Goal: Information Seeking & Learning: Learn about a topic

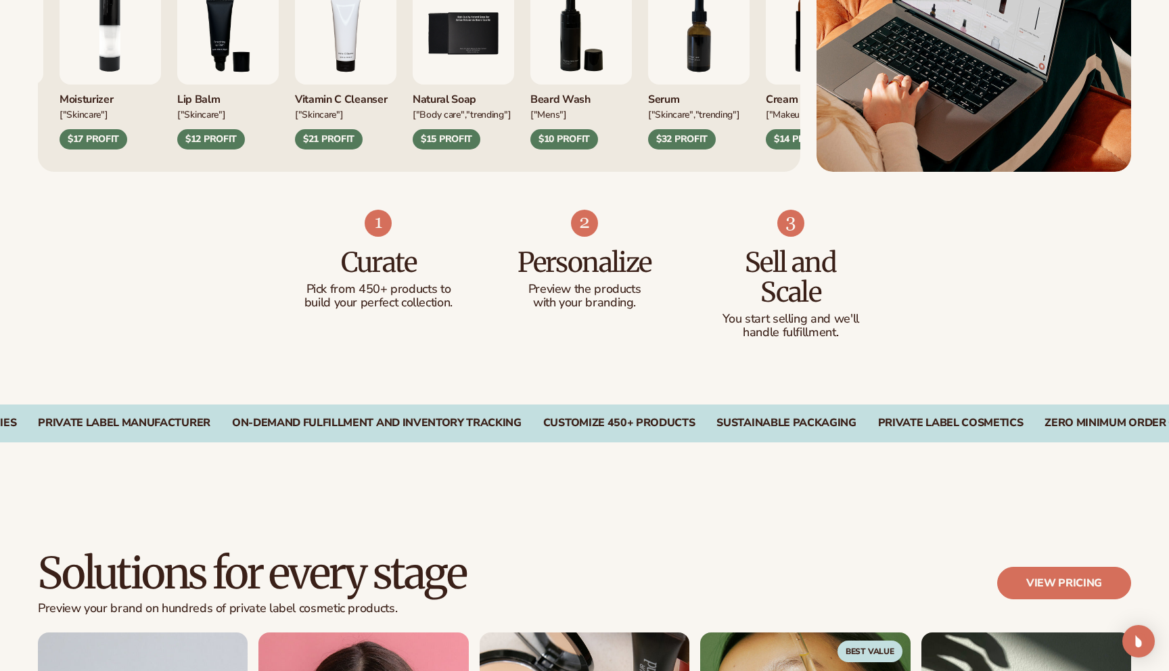
scroll to position [455, 0]
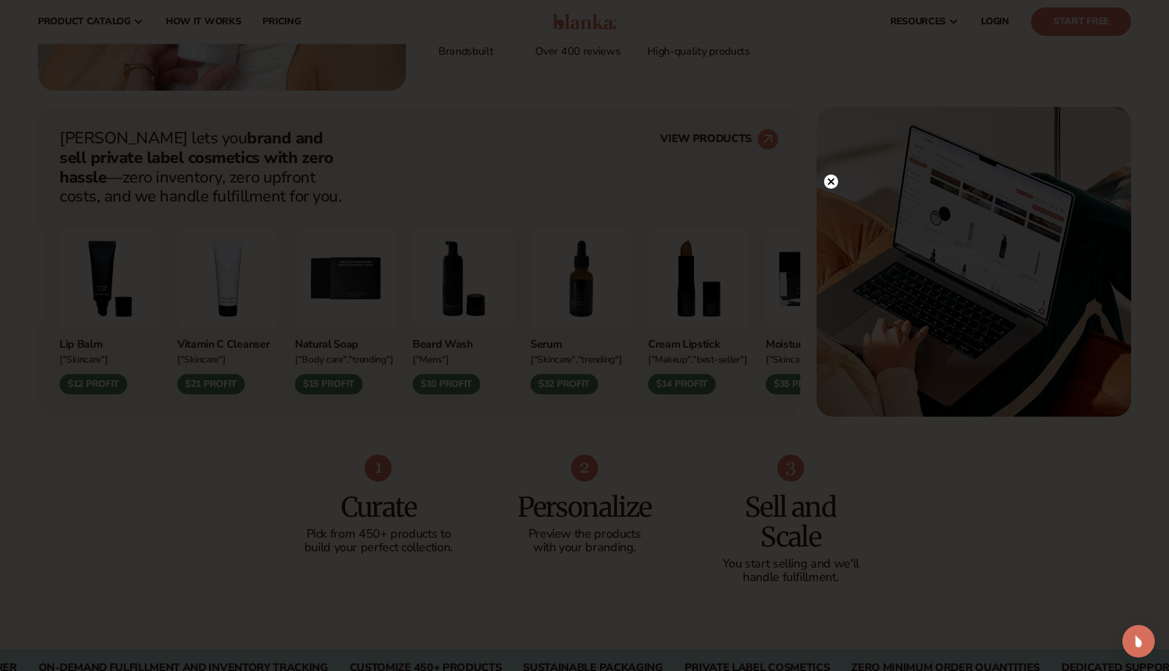
click at [828, 183] on icon at bounding box center [831, 181] width 7 height 7
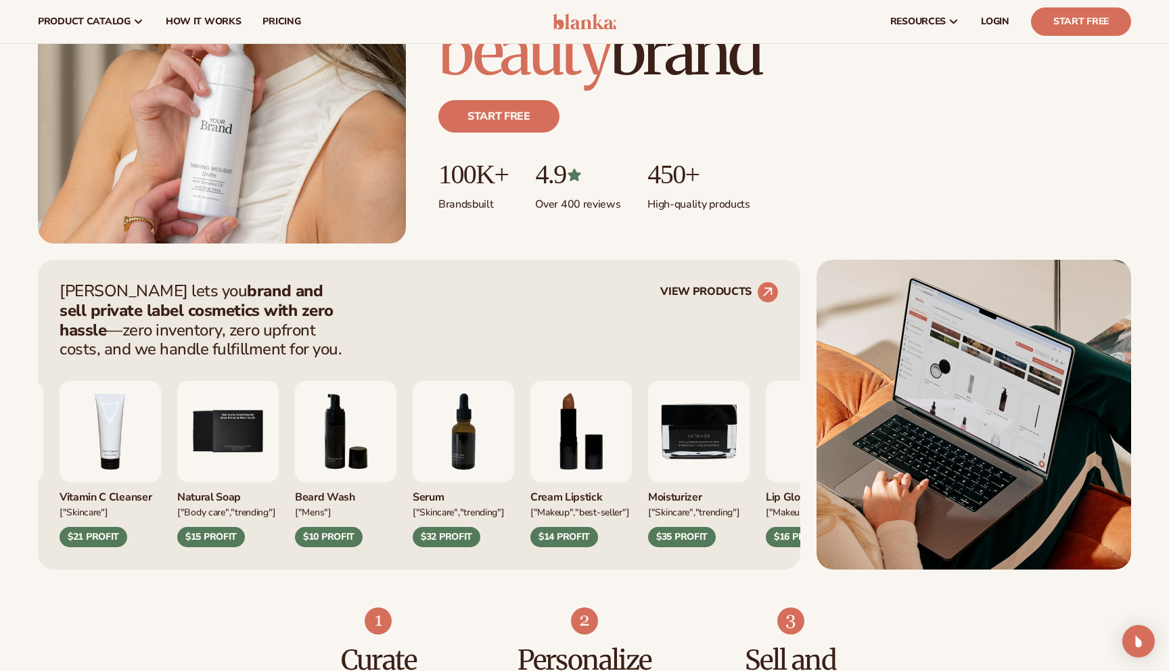
scroll to position [0, 0]
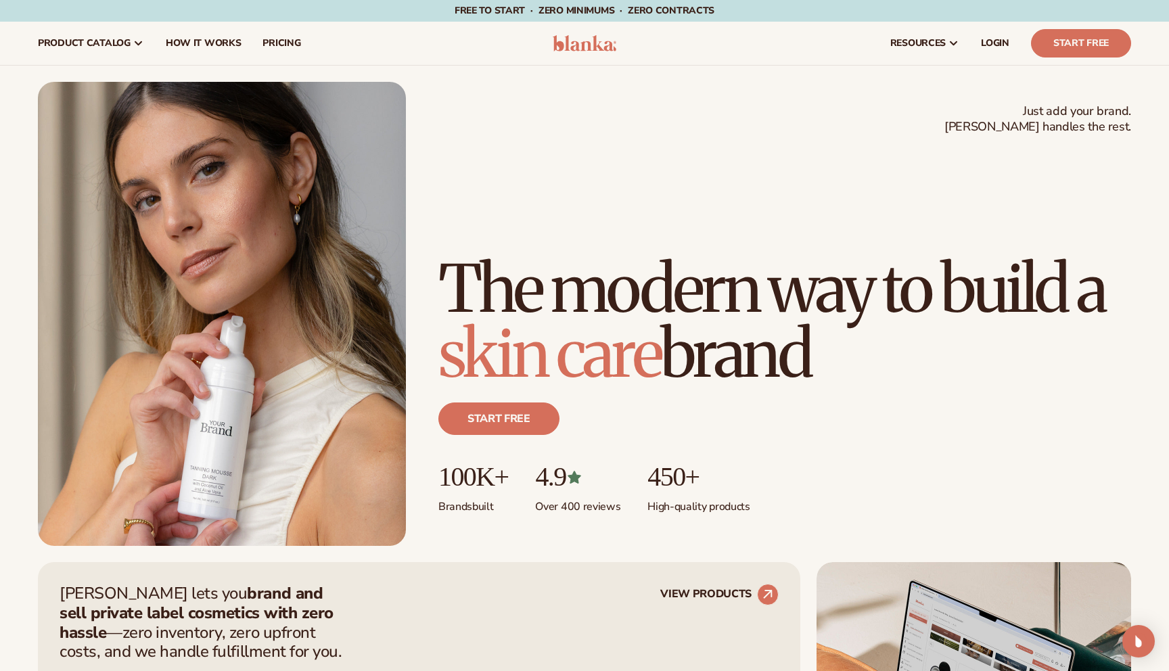
drag, startPoint x: 830, startPoint y: 344, endPoint x: 453, endPoint y: 229, distance: 393.9
click at [453, 256] on h1 "The modern way to build a [MEDICAL_DATA] brand" at bounding box center [784, 321] width 693 height 130
click at [448, 256] on h1 "The modern way to build a [MEDICAL_DATA] brand" at bounding box center [784, 321] width 693 height 130
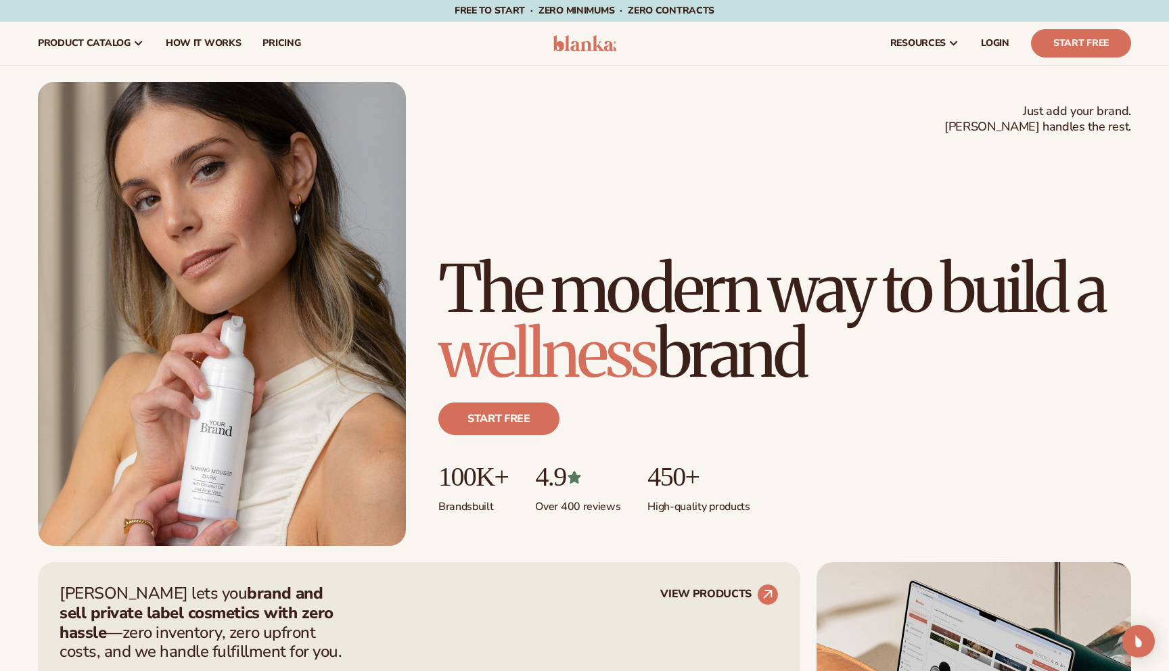
drag, startPoint x: 444, startPoint y: 204, endPoint x: 850, endPoint y: 354, distance: 433.4
click at [850, 354] on h1 "The modern way to build a wellness brand" at bounding box center [784, 321] width 693 height 130
click at [837, 354] on h1 "The modern way to build a wellness brand" at bounding box center [784, 321] width 693 height 130
drag, startPoint x: 829, startPoint y: 356, endPoint x: 434, endPoint y: 206, distance: 422.8
click at [434, 206] on div "Just add your brand. Blanka handles the rest. beauty,[MEDICAL_DATA],wellness,ma…" at bounding box center [584, 314] width 1093 height 464
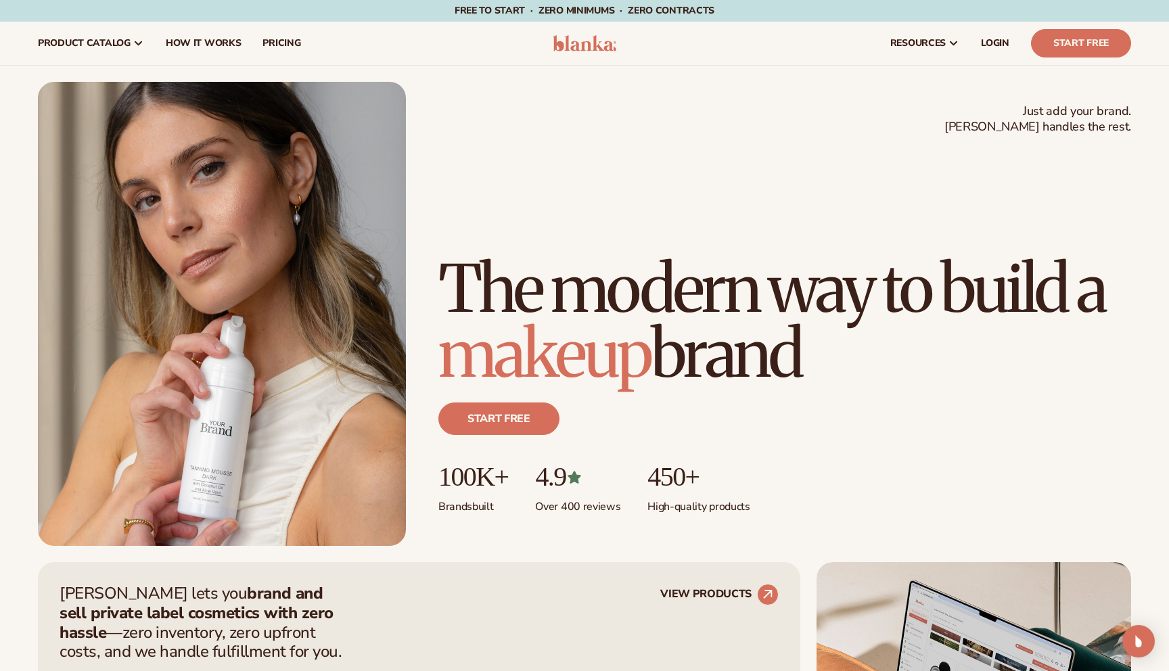
click at [446, 256] on h1 "The modern way to build a makeup brand" at bounding box center [784, 321] width 693 height 130
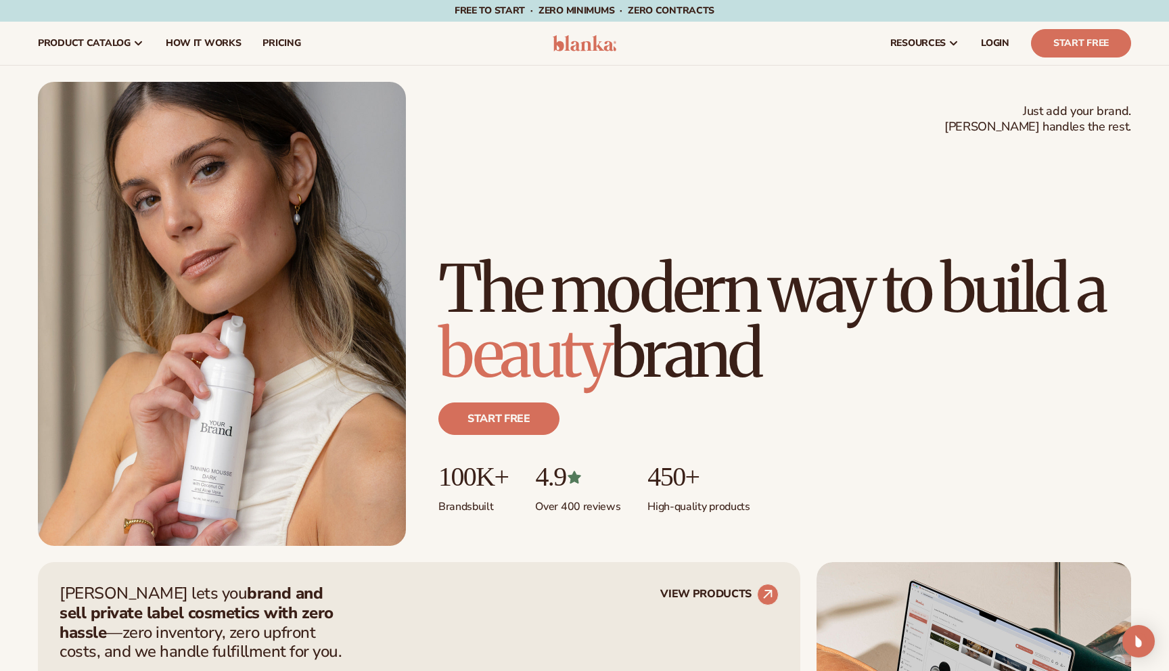
drag, startPoint x: 444, startPoint y: 210, endPoint x: 816, endPoint y: 377, distance: 408.4
click at [816, 377] on h1 "The modern way to build a beauty brand" at bounding box center [784, 321] width 693 height 130
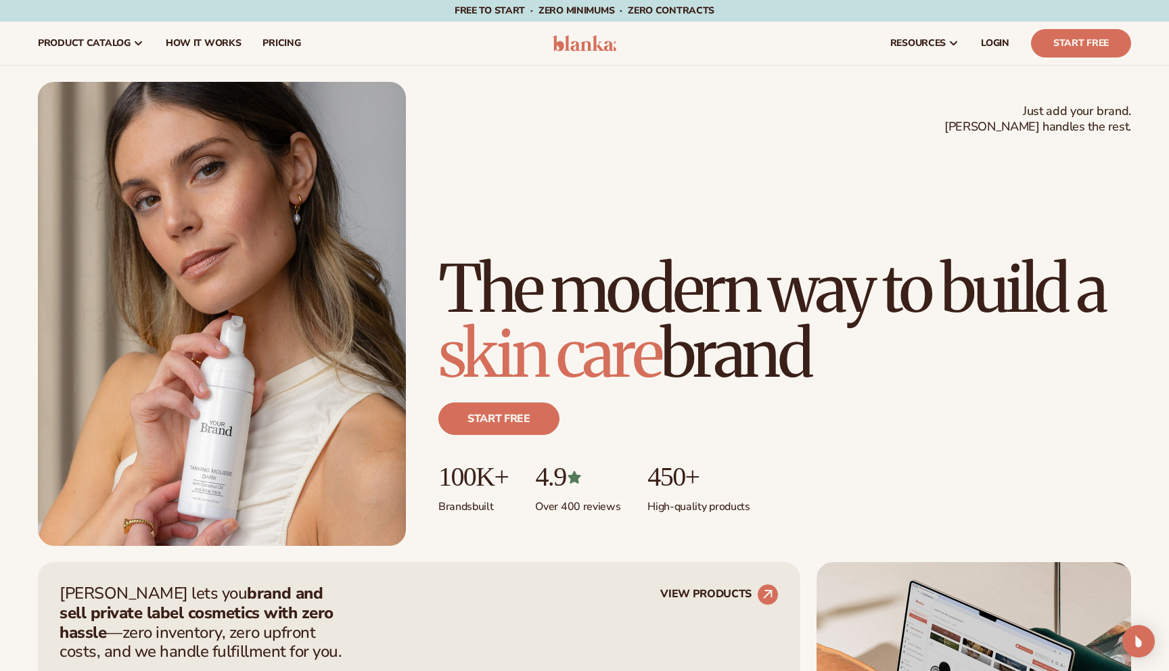
click at [746, 407] on div "Start free" at bounding box center [784, 424] width 693 height 76
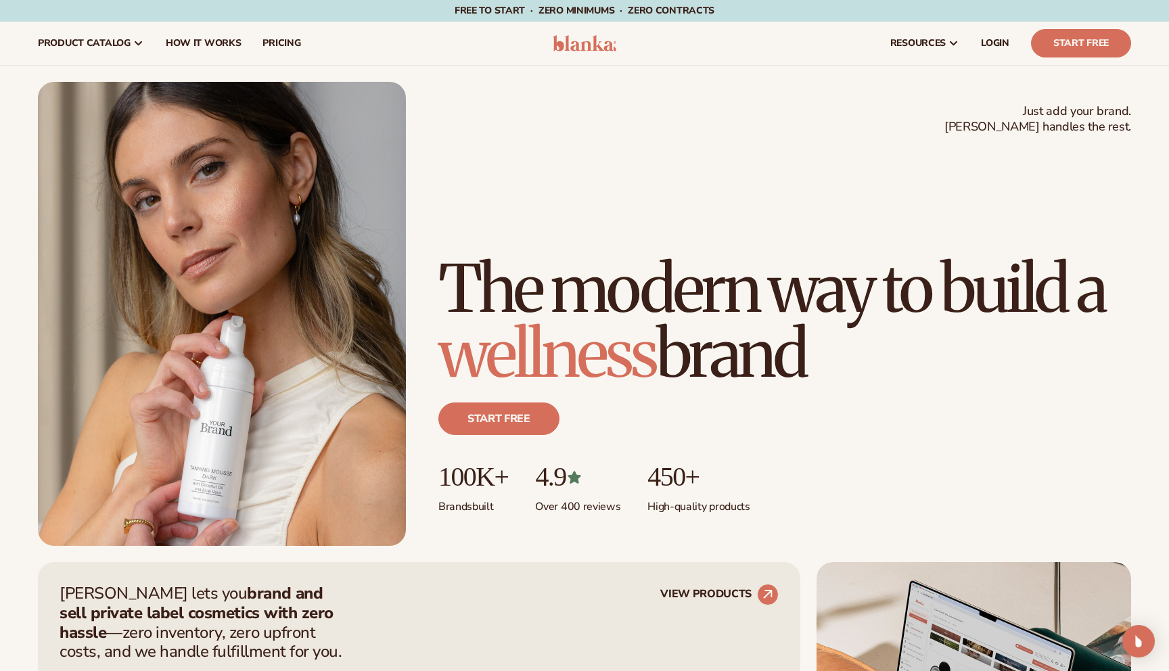
drag, startPoint x: 818, startPoint y: 363, endPoint x: 457, endPoint y: 206, distance: 393.8
click at [457, 256] on h1 "The modern way to build a wellness brand" at bounding box center [784, 321] width 693 height 130
drag, startPoint x: 440, startPoint y: 206, endPoint x: 442, endPoint y: 189, distance: 17.0
click at [442, 256] on h1 "The modern way to build a makeup brand" at bounding box center [784, 321] width 693 height 130
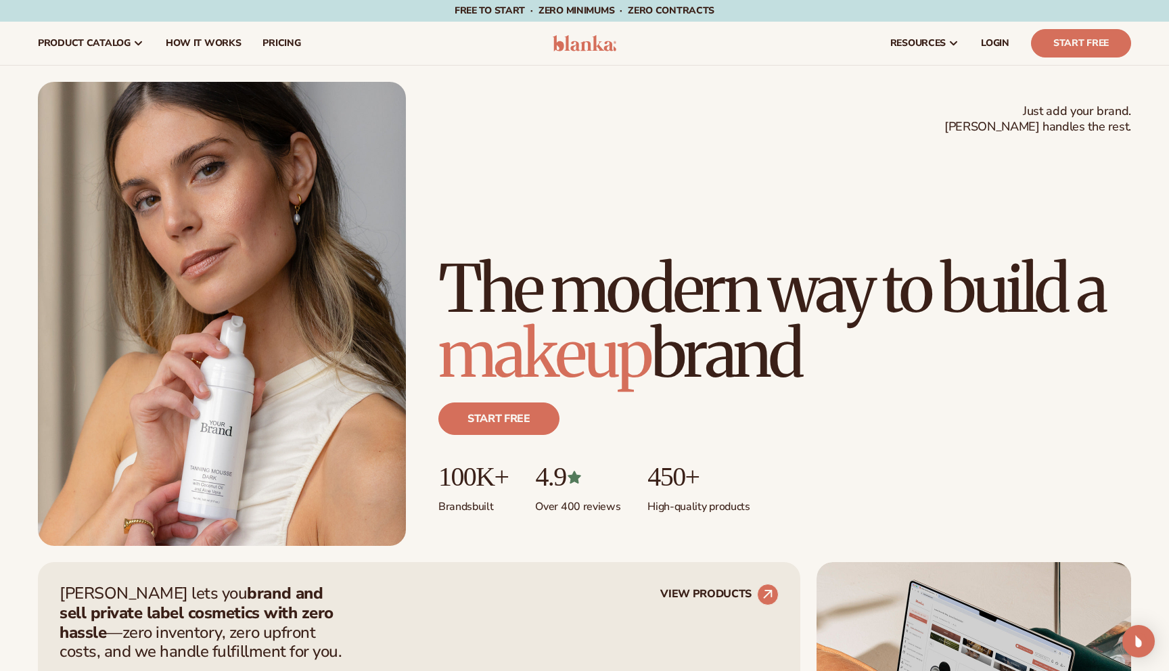
click at [442, 256] on h1 "The modern way to build a makeup brand" at bounding box center [784, 321] width 693 height 130
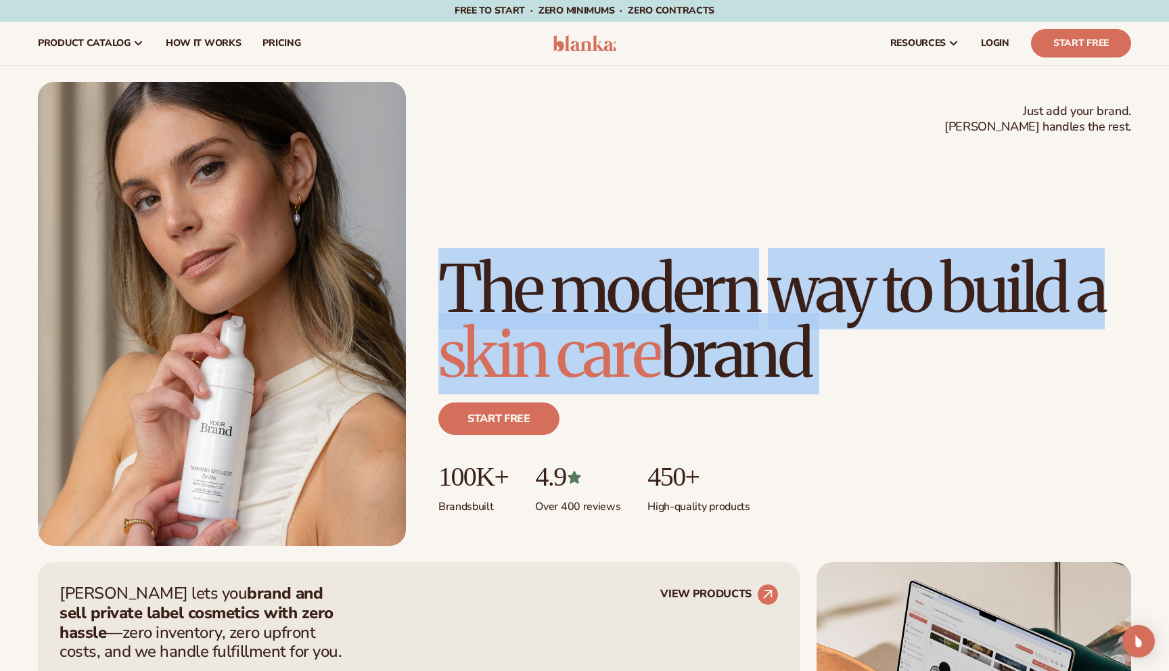
drag, startPoint x: 440, startPoint y: 214, endPoint x: 829, endPoint y: 388, distance: 425.4
click at [829, 388] on div "Just add your brand. Blanka handles the rest. beauty,[MEDICAL_DATA],wellness,ma…" at bounding box center [784, 401] width 693 height 290
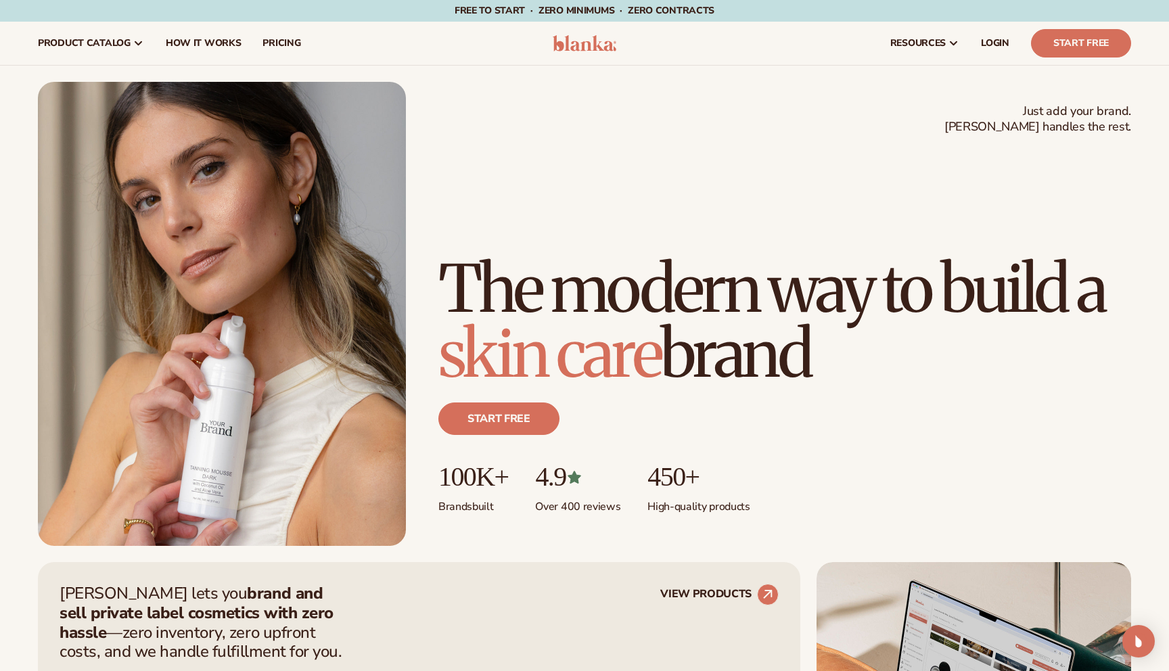
click at [852, 377] on h1 "The modern way to build a [MEDICAL_DATA] brand" at bounding box center [784, 321] width 693 height 130
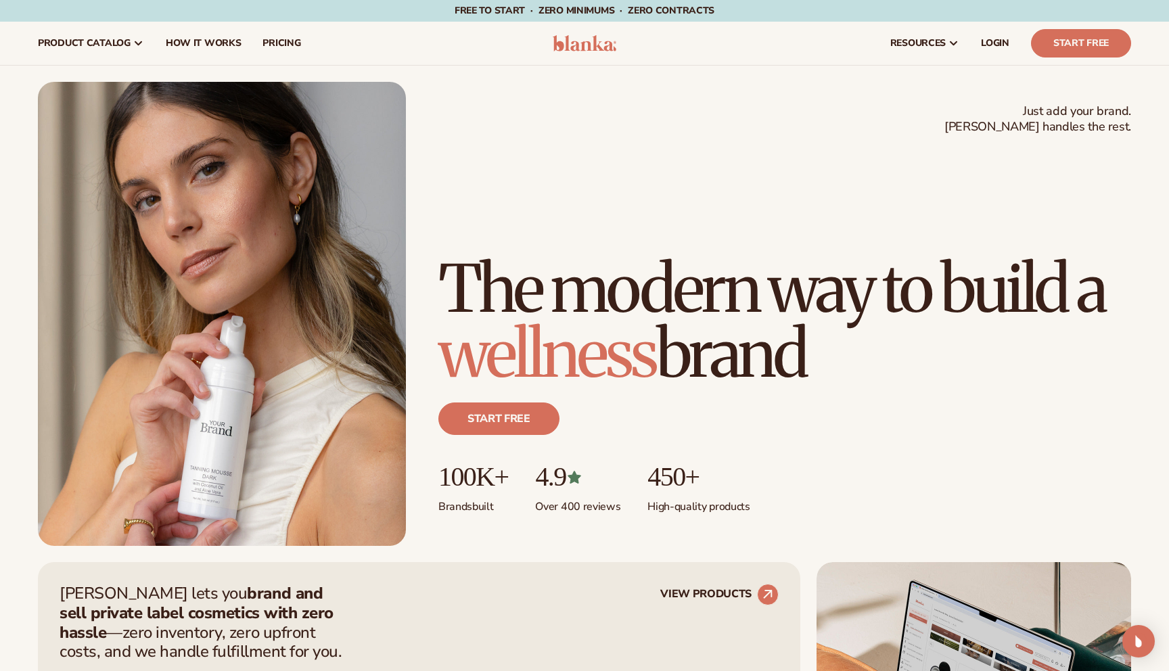
drag, startPoint x: 825, startPoint y: 367, endPoint x: 455, endPoint y: 170, distance: 419.4
click at [455, 170] on div "Just add your brand. Blanka handles the rest. beauty,[MEDICAL_DATA],wellness,ma…" at bounding box center [584, 314] width 1093 height 464
click at [440, 256] on h1 "The modern way to build a wellness brand" at bounding box center [784, 321] width 693 height 130
click at [448, 256] on h1 "The modern way to build a makeup brand" at bounding box center [784, 321] width 693 height 130
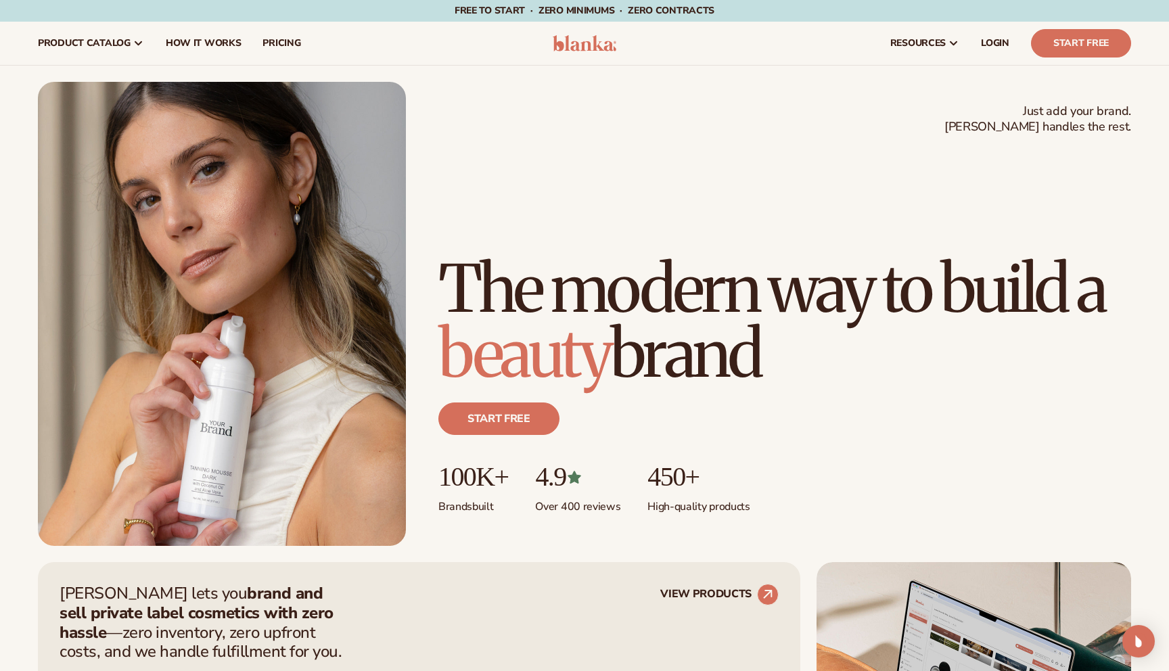
drag, startPoint x: 437, startPoint y: 206, endPoint x: 791, endPoint y: 353, distance: 383.3
click at [791, 353] on div "Just add your brand. Blanka handles the rest. beauty,[MEDICAL_DATA],wellness,ma…" at bounding box center [584, 314] width 1093 height 464
click at [787, 361] on h1 "The modern way to build a beauty brand" at bounding box center [784, 321] width 693 height 130
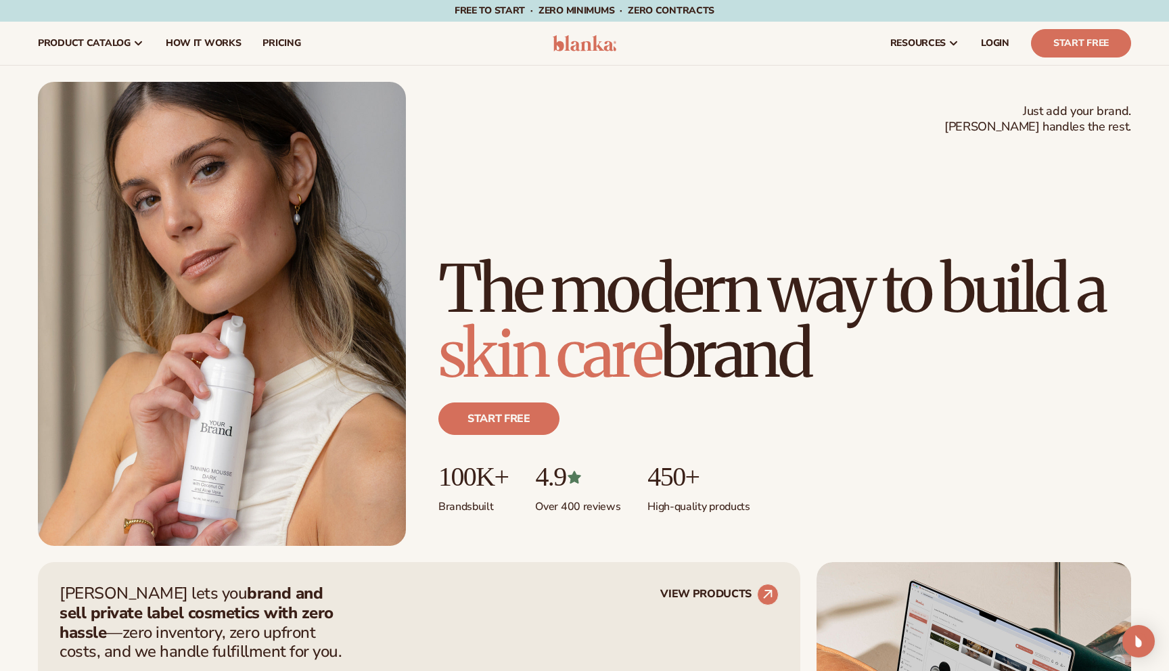
drag, startPoint x: 828, startPoint y: 360, endPoint x: 443, endPoint y: 207, distance: 414.1
click at [443, 256] on h1 "The modern way to build a [MEDICAL_DATA] brand" at bounding box center [784, 321] width 693 height 130
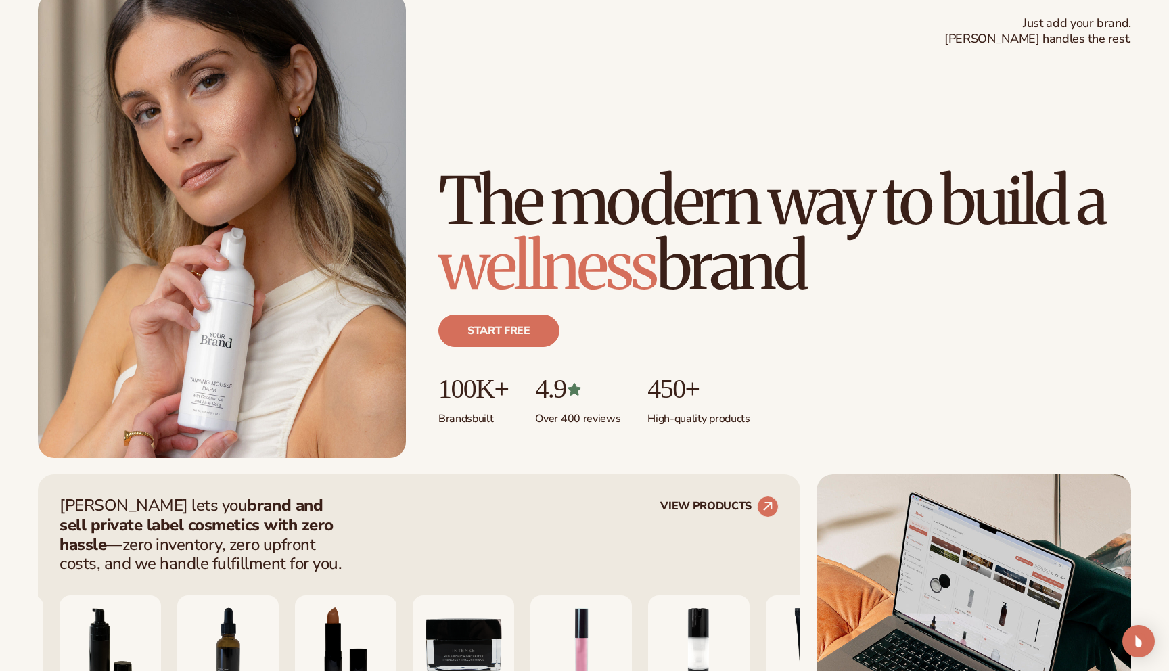
scroll to position [95, 0]
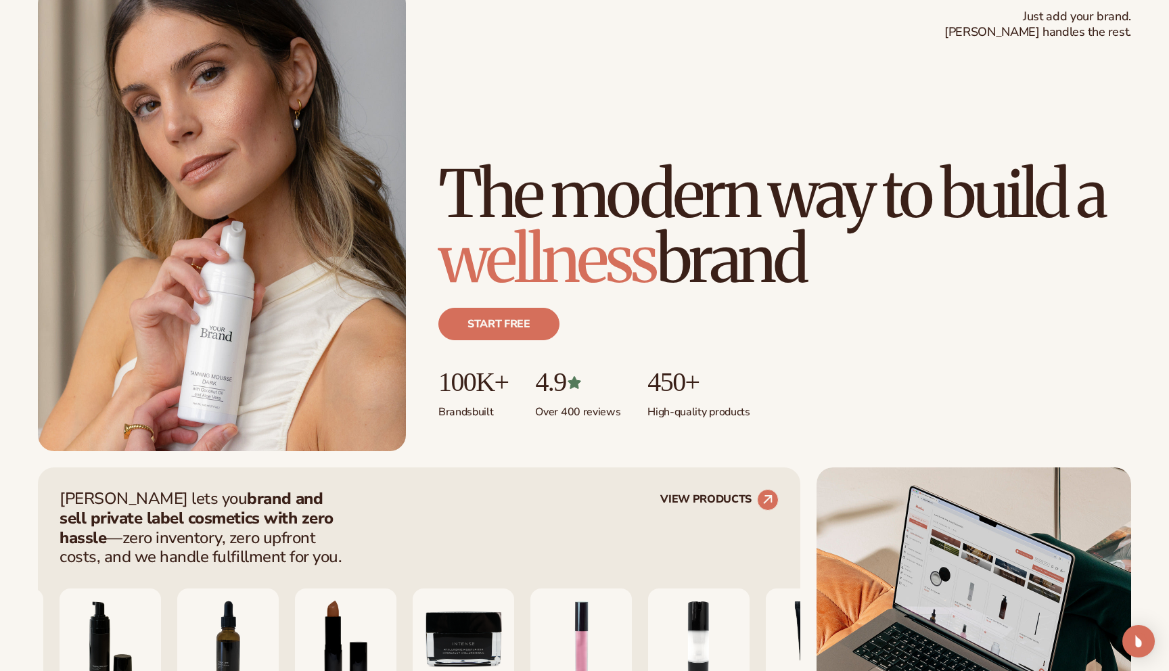
click at [443, 207] on h1 "The modern way to build a wellness brand" at bounding box center [784, 227] width 693 height 130
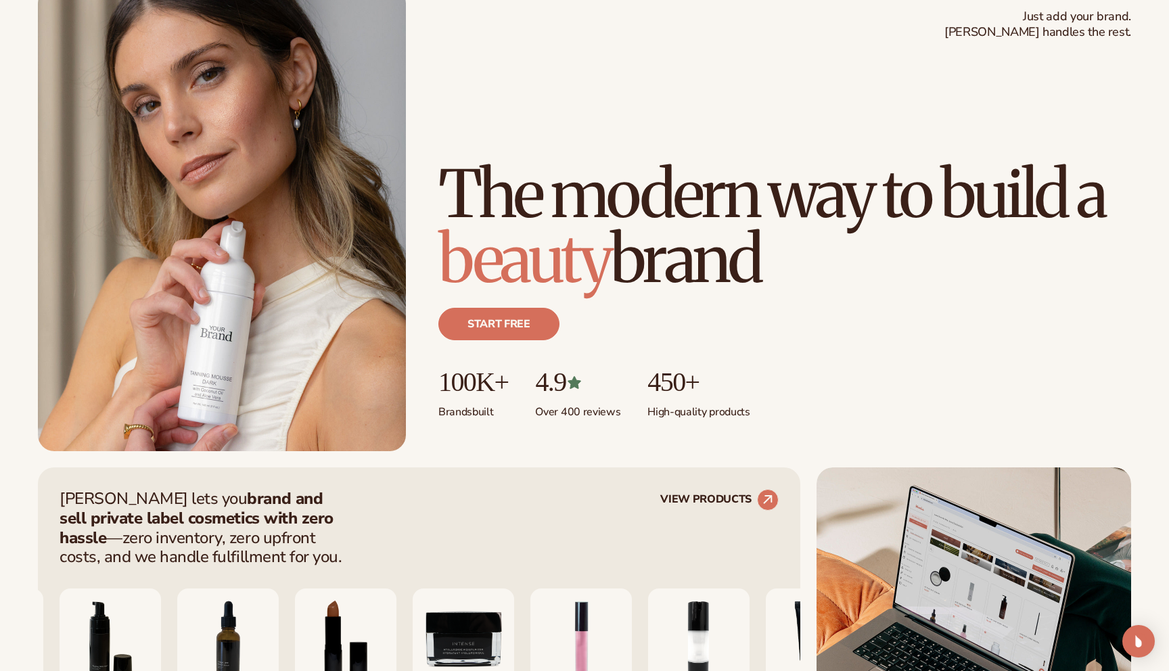
click at [441, 162] on h1 "The modern way to build a beauty brand" at bounding box center [784, 227] width 693 height 130
